Goal: Information Seeking & Learning: Find contact information

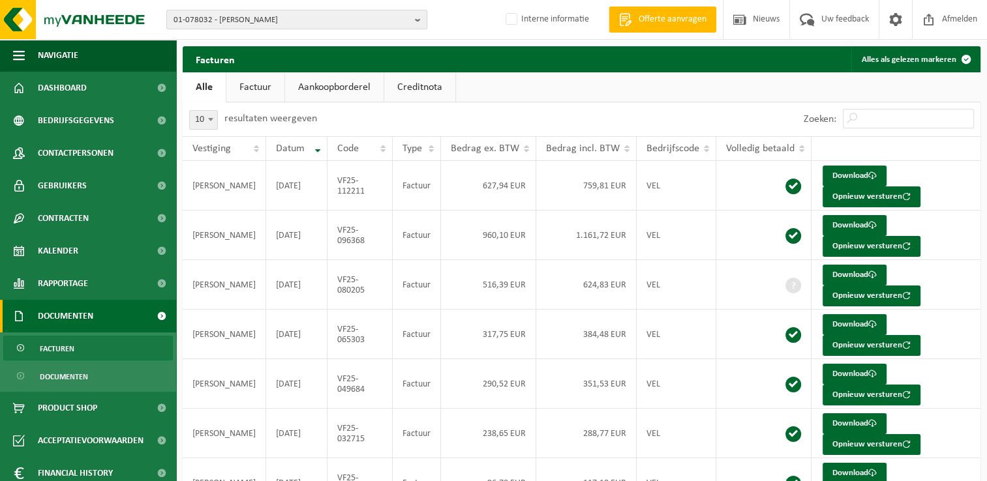
click at [417, 19] on b "button" at bounding box center [421, 19] width 12 height 18
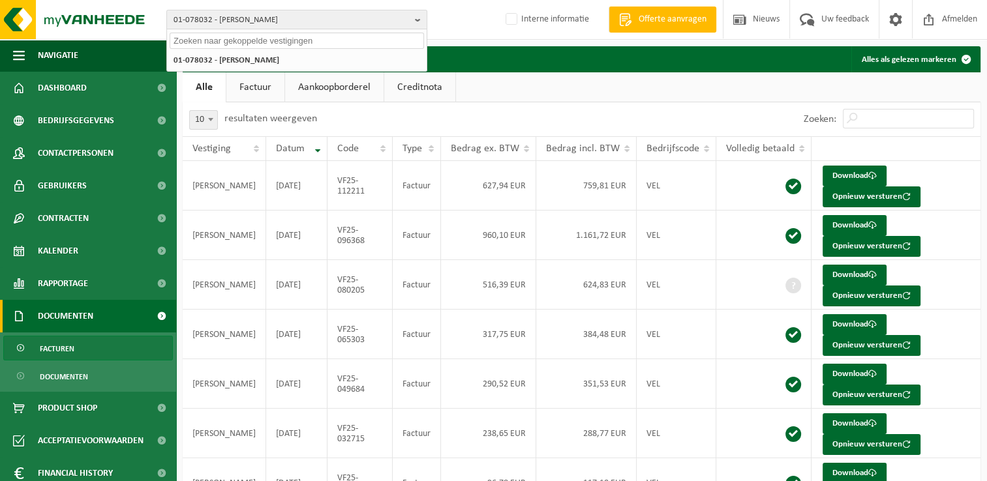
click at [286, 42] on input "text" at bounding box center [297, 41] width 254 height 16
paste input "01-001208"
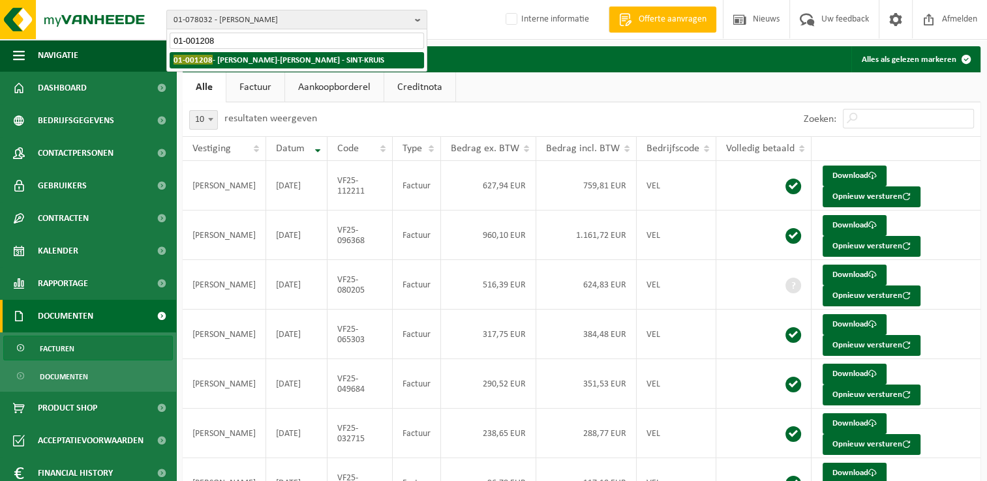
type input "01-001208"
click at [245, 61] on strong "01-001208 - DERYCKE-LODEWIJK VANMALE - SINT-KRUIS" at bounding box center [278, 60] width 211 height 10
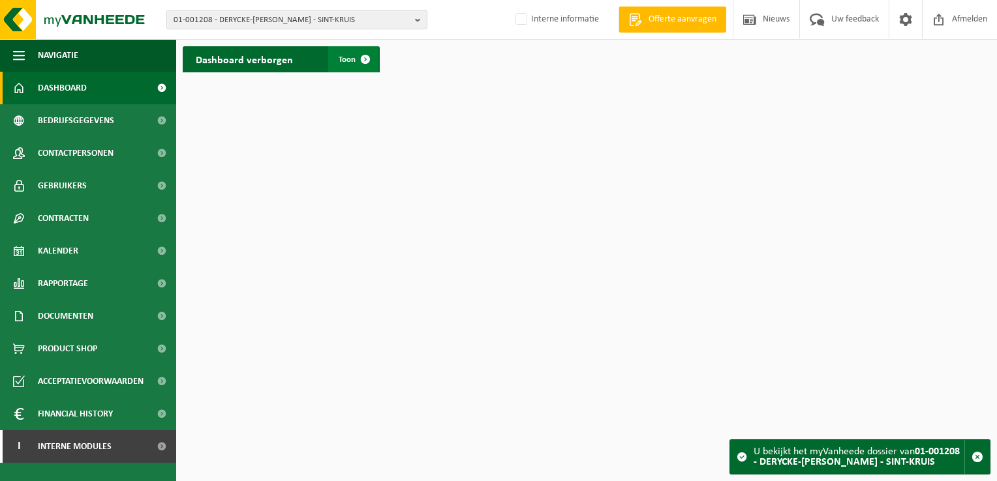
click at [365, 59] on span at bounding box center [365, 59] width 26 height 26
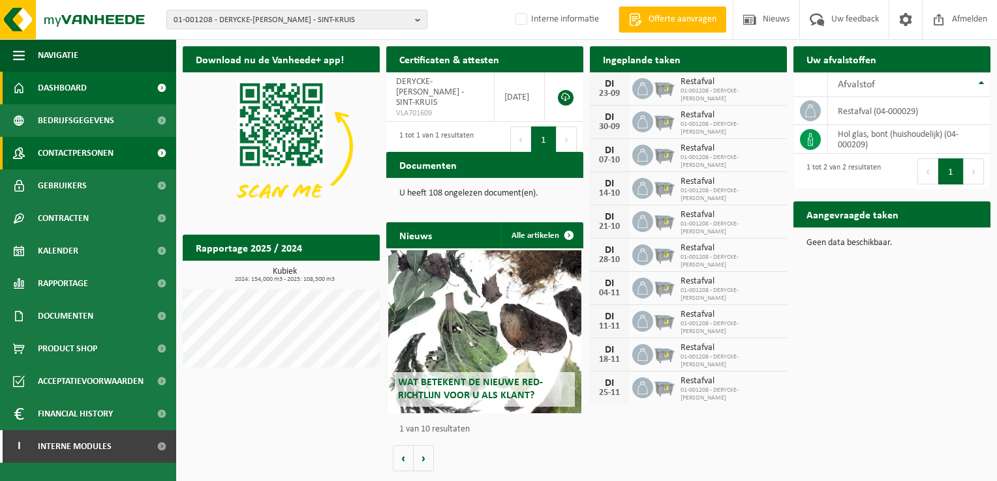
click at [63, 153] on span "Contactpersonen" at bounding box center [76, 153] width 76 height 33
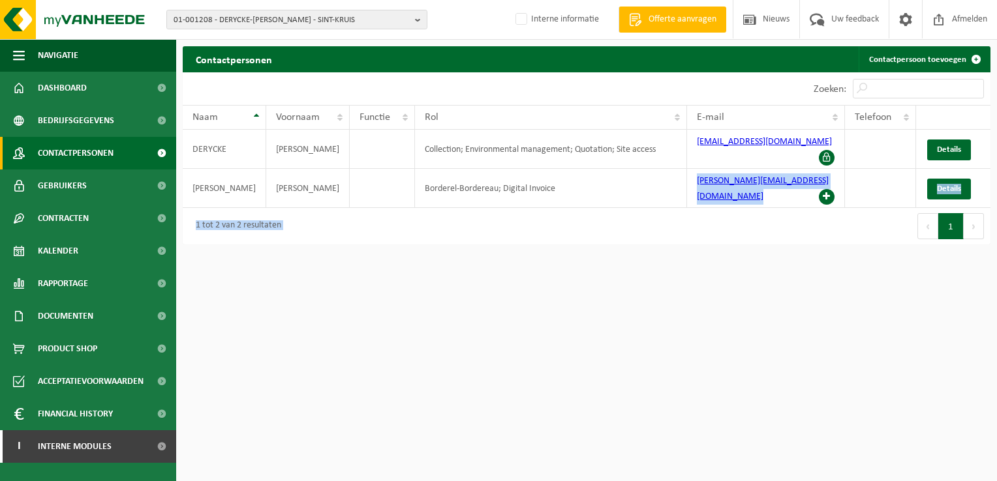
drag, startPoint x: 684, startPoint y: 176, endPoint x: 788, endPoint y: 187, distance: 104.2
click at [788, 187] on div "10 25 50 100 10 resultaten weergeven Zoeken: Naam Voornaam Functie Rol E-mail T…" at bounding box center [586, 158] width 807 height 172
copy div "judith@lodewijkvanmale.be Details 1 tot 2 van 2 resultaten Eerste"
click at [687, 226] on div "Contactpersonen Contactpersoon toevoegen Even geduld. Door de grote hoeveelheid…" at bounding box center [586, 148] width 821 height 205
click at [634, 87] on div "Zoeken:" at bounding box center [788, 88] width 404 height 33
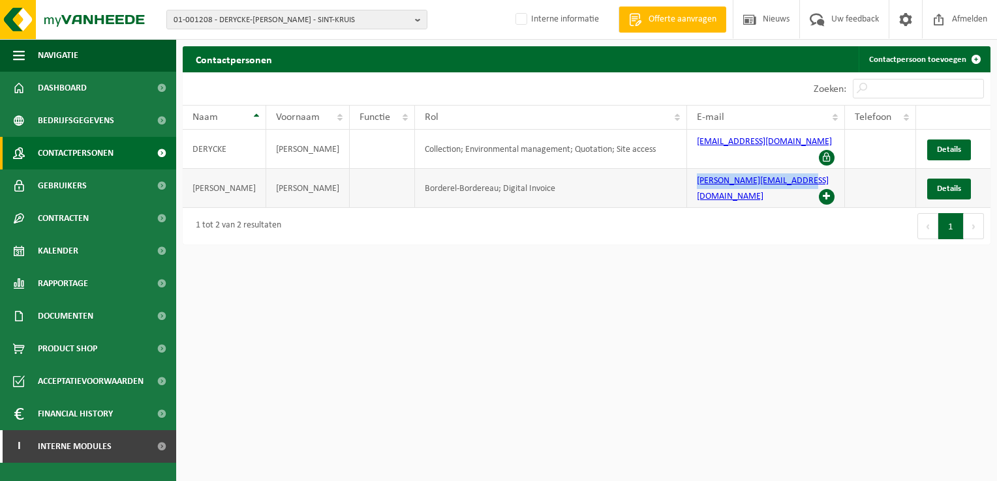
drag, startPoint x: 688, startPoint y: 175, endPoint x: 796, endPoint y: 179, distance: 107.7
click at [796, 179] on td "judith@lodewijkvanmale.be" at bounding box center [766, 188] width 158 height 39
copy link "judith@lodewijkvanmale.be"
drag, startPoint x: 417, startPoint y: 20, endPoint x: 408, endPoint y: 24, distance: 10.5
click at [417, 20] on b "button" at bounding box center [421, 19] width 12 height 18
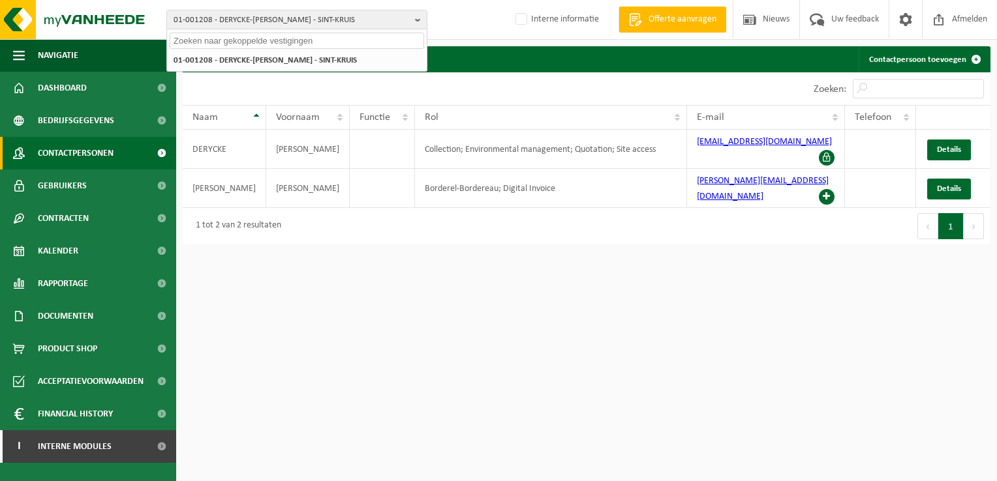
click at [244, 39] on input "text" at bounding box center [297, 41] width 254 height 16
paste input "10-736132"
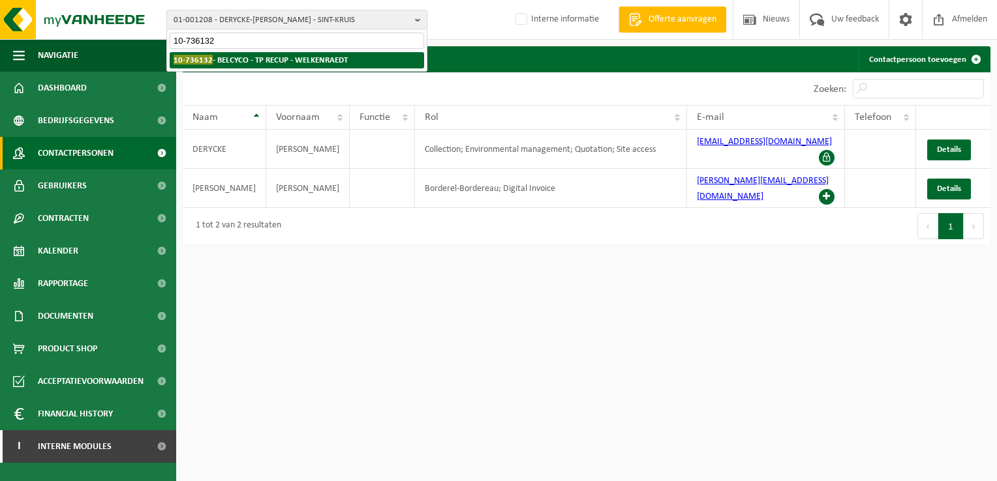
type input "10-736132"
click at [219, 67] on li "10-736132 - BELCYCO - TP RECUP - WELKENRAEDT" at bounding box center [297, 60] width 254 height 16
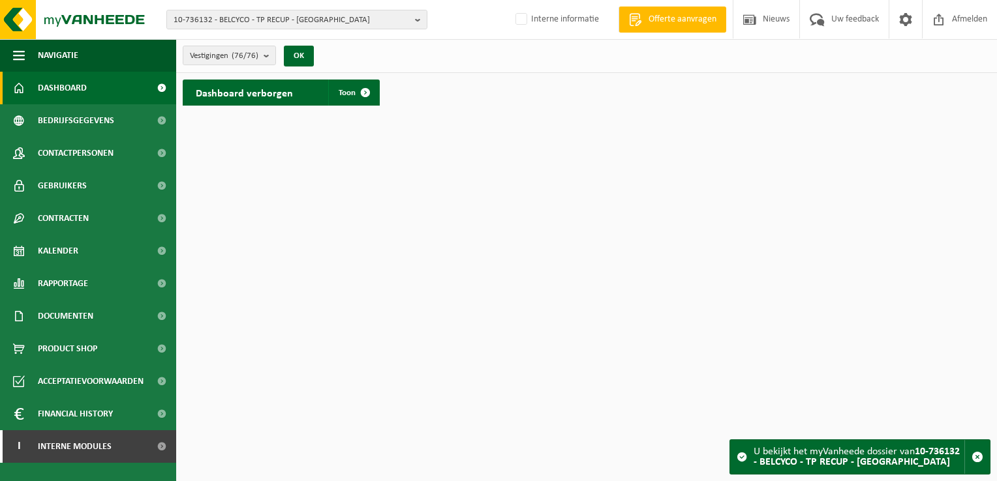
drag, startPoint x: 365, startPoint y: 93, endPoint x: 348, endPoint y: 132, distance: 43.5
click at [365, 93] on span at bounding box center [365, 93] width 26 height 26
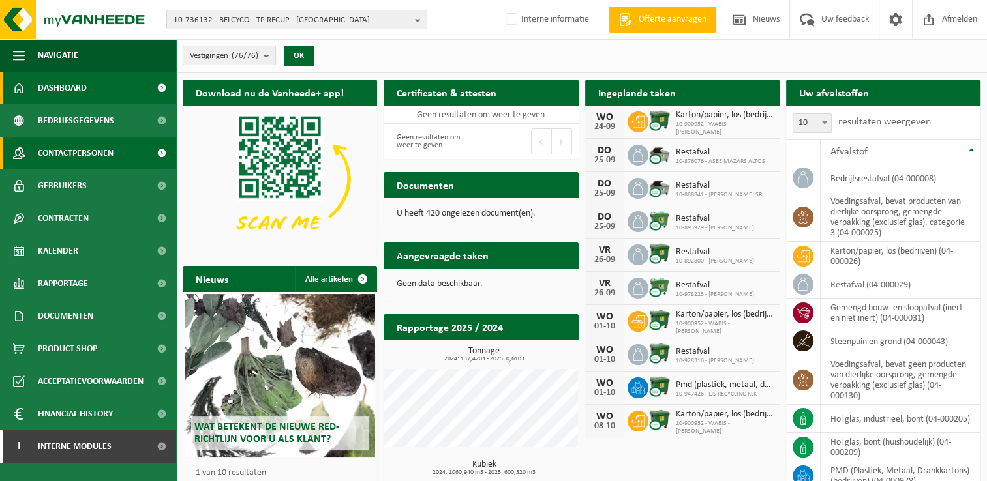
click at [108, 155] on span "Contactpersonen" at bounding box center [76, 153] width 76 height 33
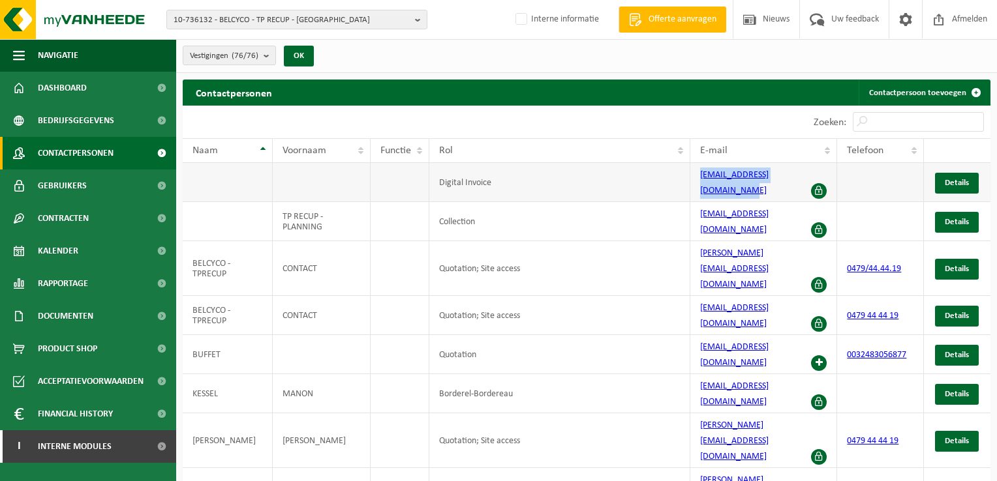
drag, startPoint x: 695, startPoint y: 177, endPoint x: 807, endPoint y: 181, distance: 111.6
click at [807, 181] on td "[EMAIL_ADDRESS][DOMAIN_NAME]" at bounding box center [763, 182] width 147 height 39
copy link "[EMAIL_ADDRESS][DOMAIN_NAME]"
